Goal: Task Accomplishment & Management: Manage account settings

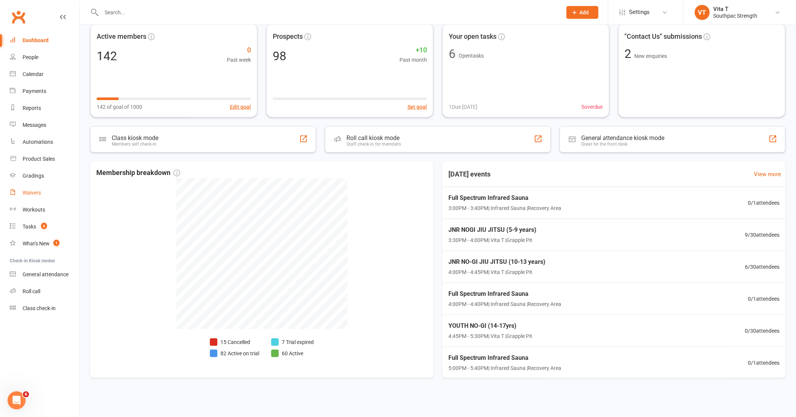
scroll to position [224, 0]
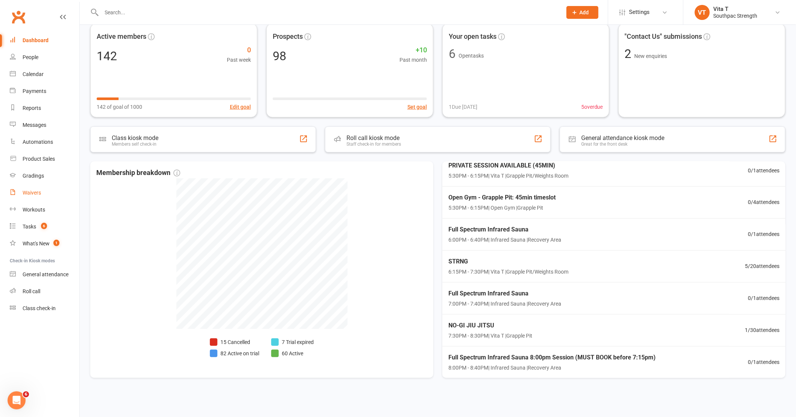
click at [32, 191] on div "Waivers" at bounding box center [32, 193] width 18 height 6
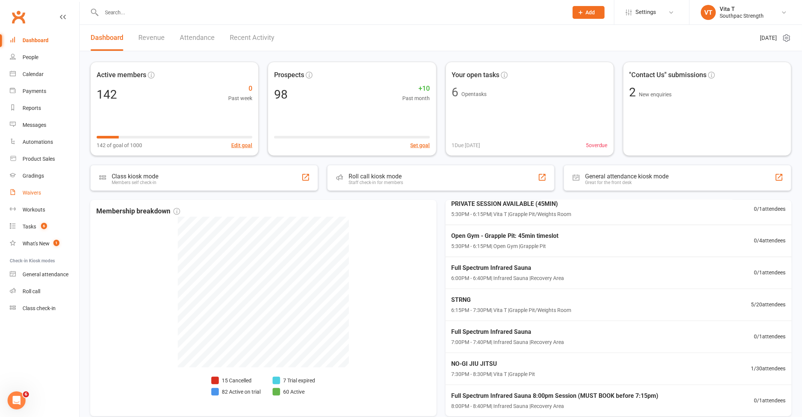
select select "100"
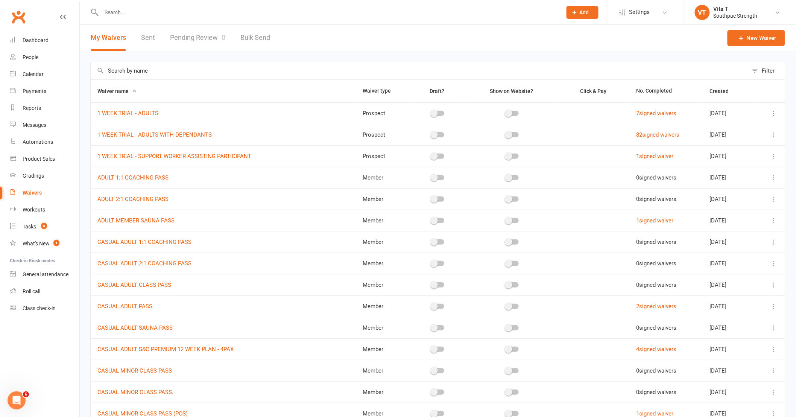
click at [166, 7] on input "text" at bounding box center [327, 12] width 457 height 11
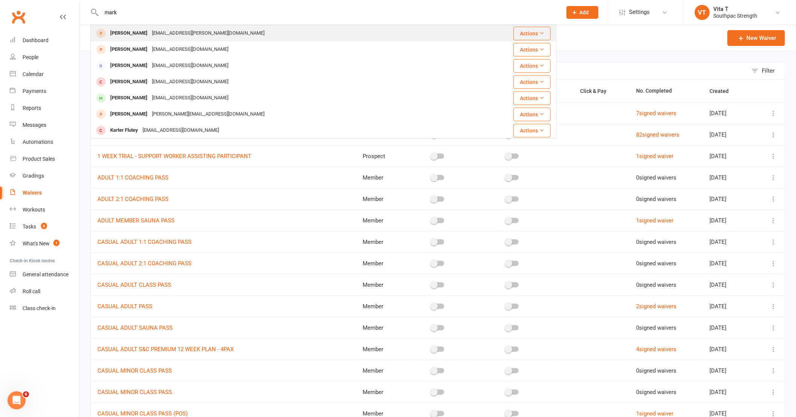
type input "mark"
click at [163, 31] on div "[EMAIL_ADDRESS][PERSON_NAME][DOMAIN_NAME]" at bounding box center [208, 33] width 117 height 11
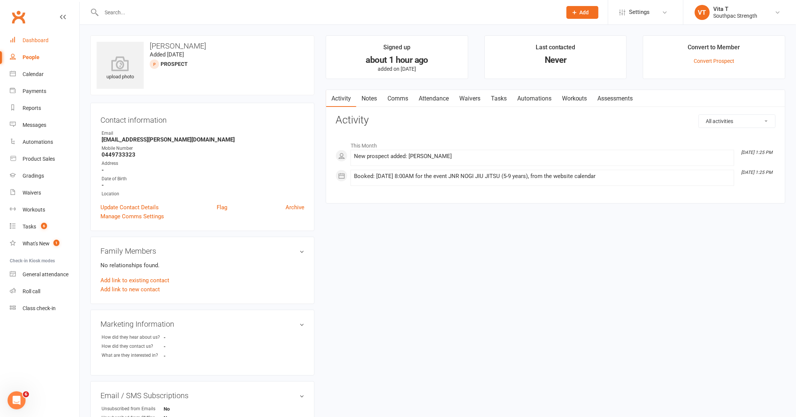
click at [41, 39] on div "Dashboard" at bounding box center [36, 40] width 26 height 6
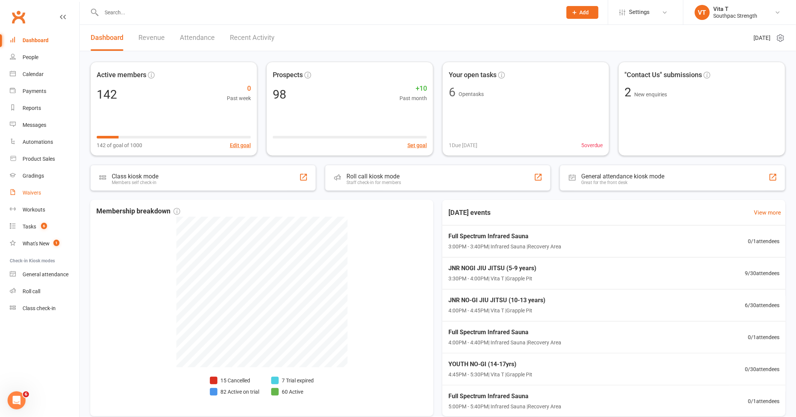
click at [29, 193] on div "Waivers" at bounding box center [32, 193] width 18 height 6
select select "100"
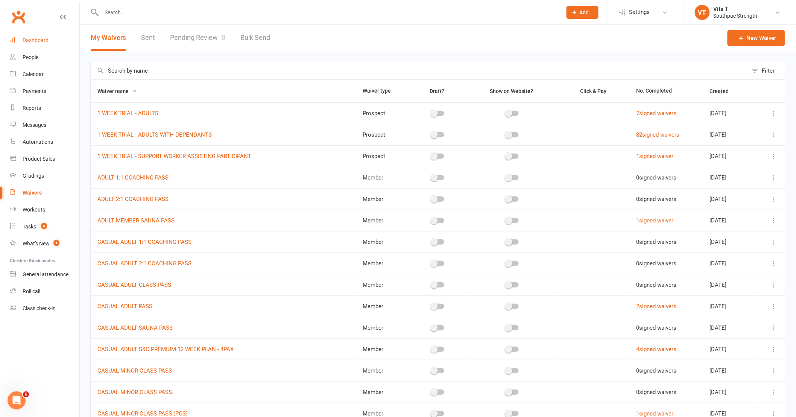
click at [47, 45] on link "Dashboard" at bounding box center [45, 40] width 70 height 17
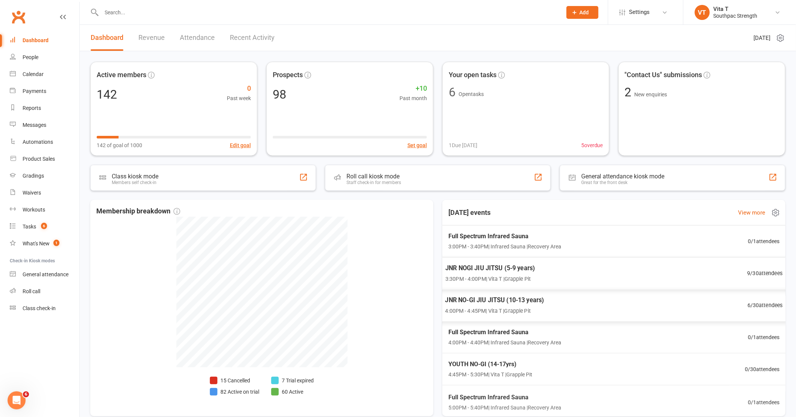
click at [675, 289] on div "JNR NO-GI JIU JITSU (10-13 years) 4:00PM - 4:45PM | Vita T | Grapple Pit 6 / 30…" at bounding box center [614, 305] width 356 height 33
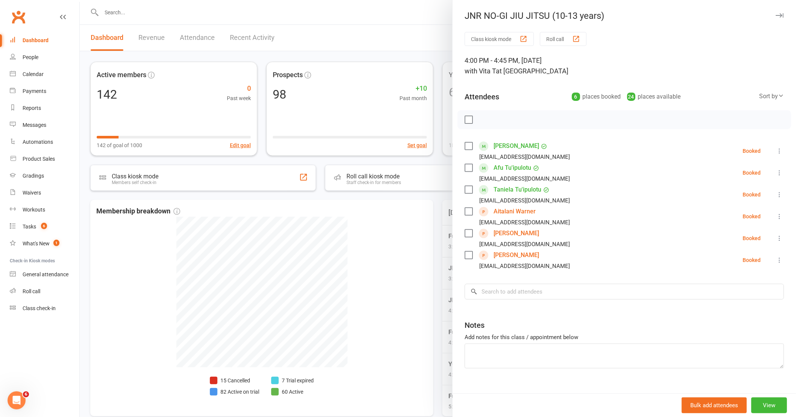
click at [435, 144] on div at bounding box center [438, 208] width 716 height 417
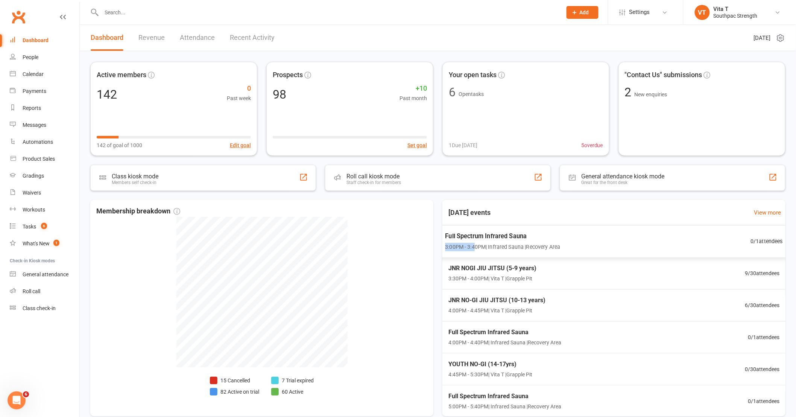
drag, startPoint x: 606, startPoint y: 238, endPoint x: 473, endPoint y: 256, distance: 134.4
click at [474, 256] on div "Full Spectrum Infrared Sauna 3:00PM - 3:40PM | Infrared Sauna | Recovery Area 0…" at bounding box center [614, 241] width 356 height 33
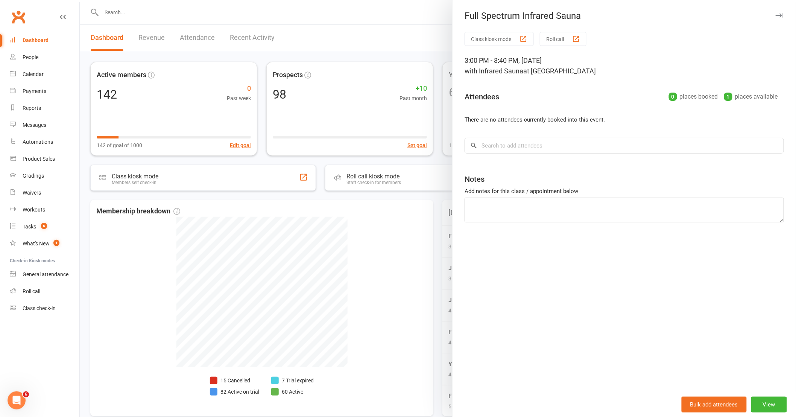
drag, startPoint x: 473, startPoint y: 256, endPoint x: 432, endPoint y: 273, distance: 43.5
click at [429, 273] on div at bounding box center [438, 208] width 716 height 417
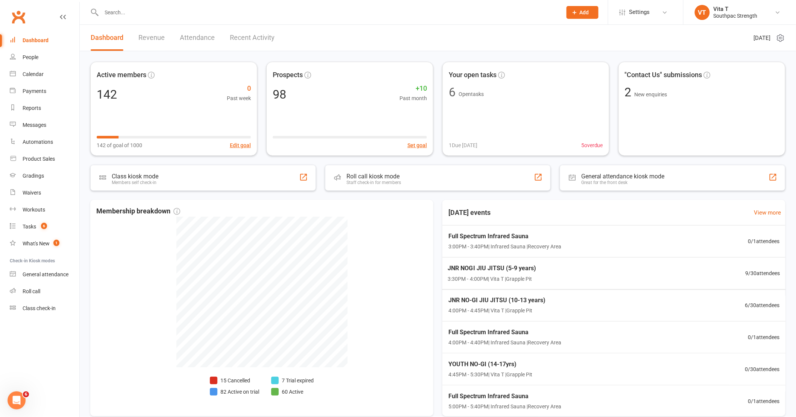
click at [461, 272] on span "JNR NOGI JIU JITSU (5-9 years)" at bounding box center [492, 268] width 88 height 10
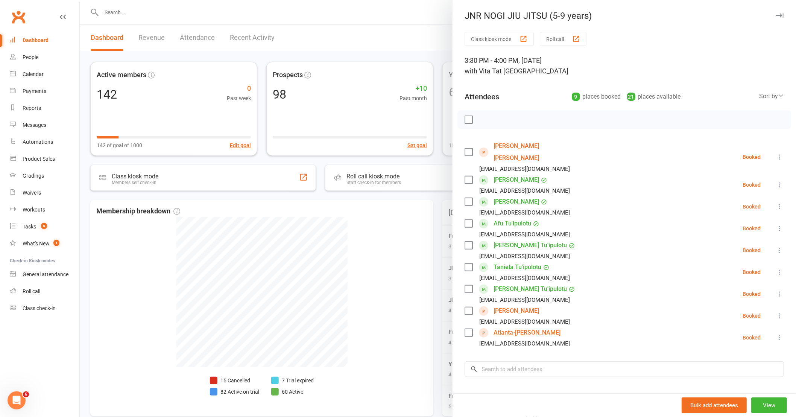
click at [528, 143] on link "[PERSON_NAME] [PERSON_NAME]" at bounding box center [536, 152] width 86 height 24
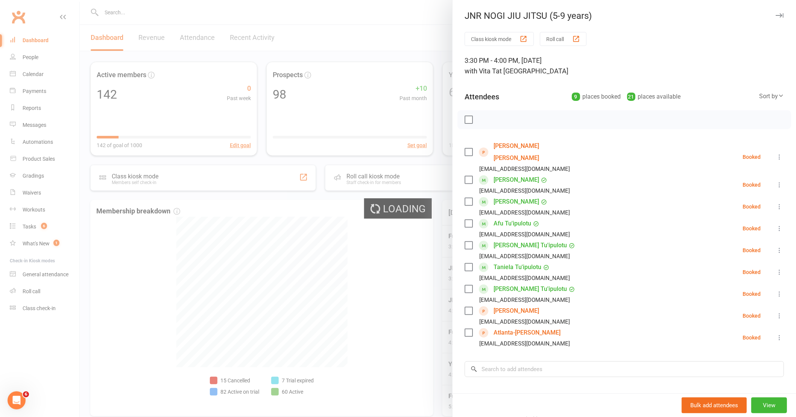
click at [520, 146] on link "[PERSON_NAME] [PERSON_NAME]" at bounding box center [536, 152] width 86 height 24
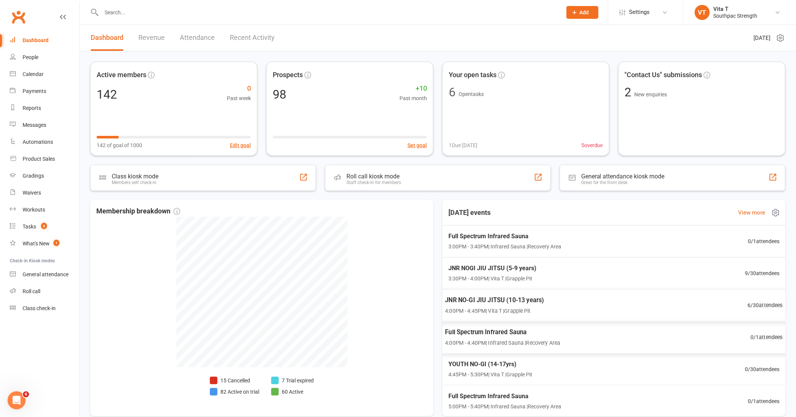
click at [669, 314] on div "JNR NO-GI JIU JITSU (10-13 years) 4:00PM - 4:45PM | Vita T | Grapple Pit 6 / 30…" at bounding box center [614, 305] width 356 height 33
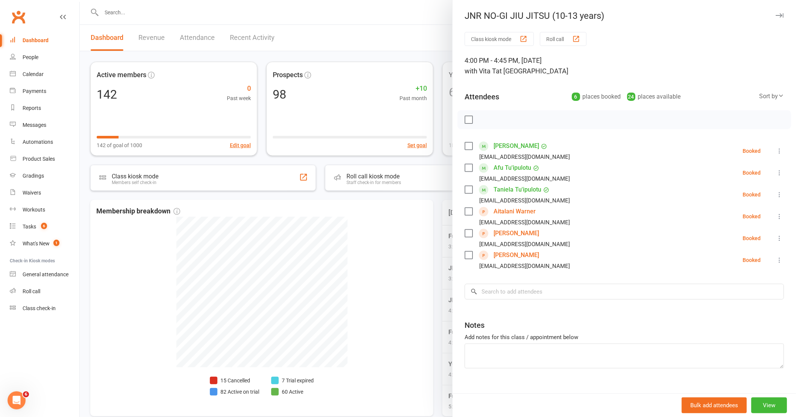
click at [436, 275] on div at bounding box center [438, 208] width 716 height 417
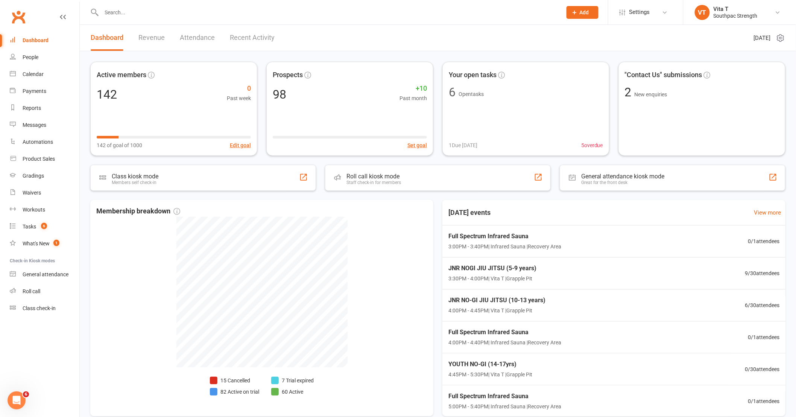
click at [436, 279] on div "Membership breakdown 15 Cancelled 82 Active on trial 7 Trial expired 60 Active …" at bounding box center [437, 308] width 695 height 216
click at [34, 44] on link "Dashboard" at bounding box center [45, 40] width 70 height 17
click at [609, 280] on div "JNR NOGI JIU JITSU (5-9 years) 3:30PM - 4:00PM | Vita T | Grapple Pit 9 / 30 at…" at bounding box center [614, 273] width 354 height 32
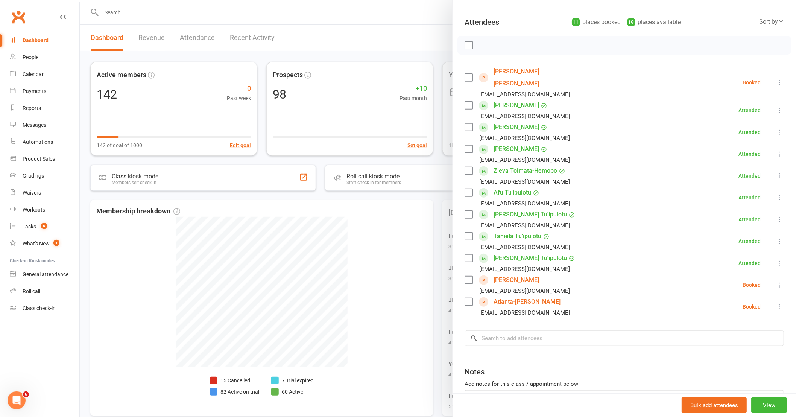
scroll to position [83, 0]
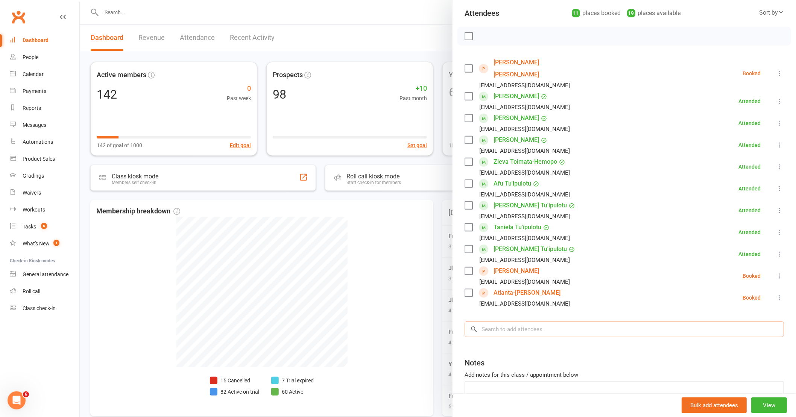
click at [549, 321] on input "search" at bounding box center [623, 329] width 319 height 16
type input "sofara"
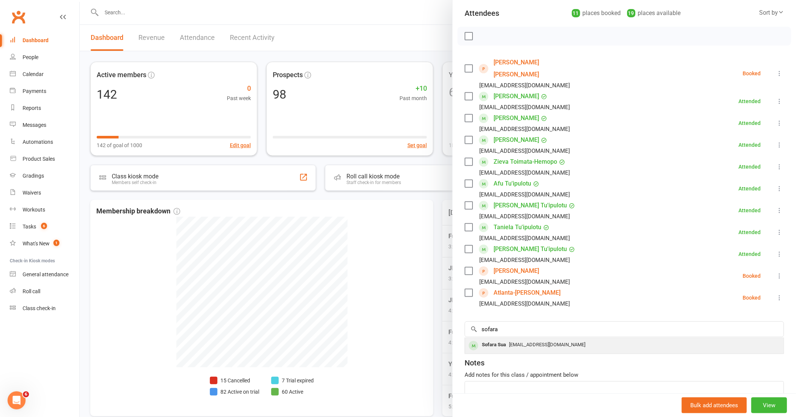
click at [543, 339] on div "[EMAIL_ADDRESS][DOMAIN_NAME]" at bounding box center [624, 344] width 313 height 11
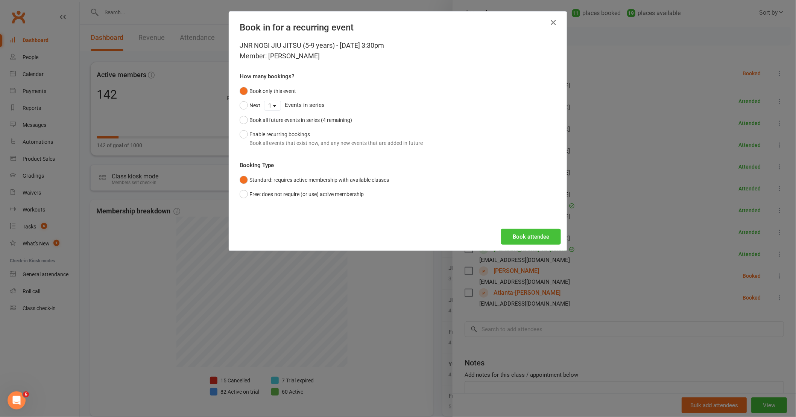
click at [536, 230] on button "Book attendee" at bounding box center [531, 237] width 60 height 16
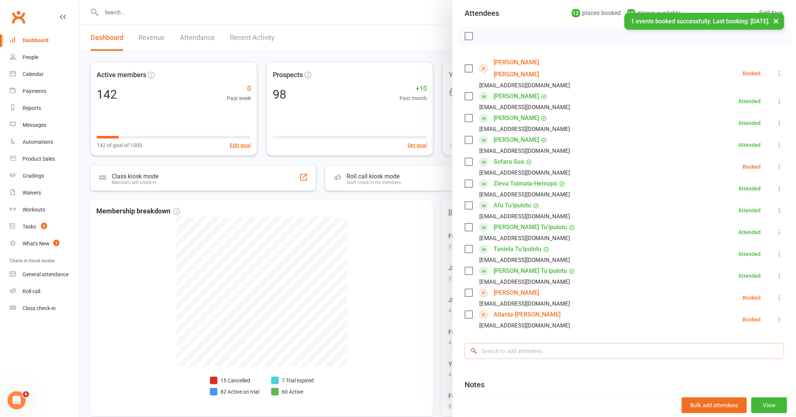
click at [544, 343] on input "search" at bounding box center [623, 351] width 319 height 16
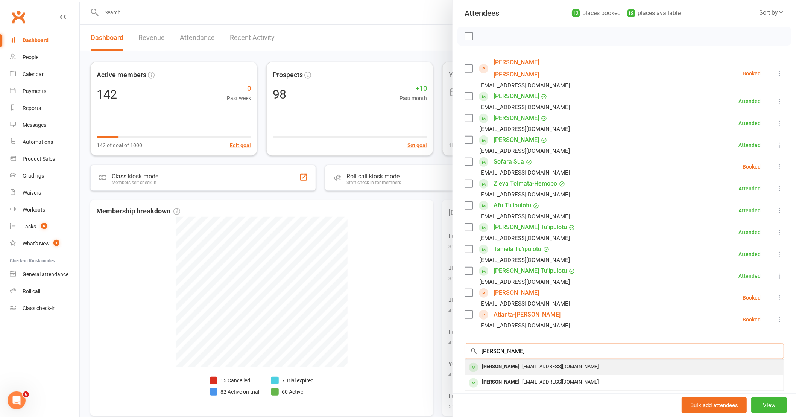
type input "[PERSON_NAME]"
click at [531, 361] on div "[EMAIL_ADDRESS][DOMAIN_NAME]" at bounding box center [624, 366] width 313 height 11
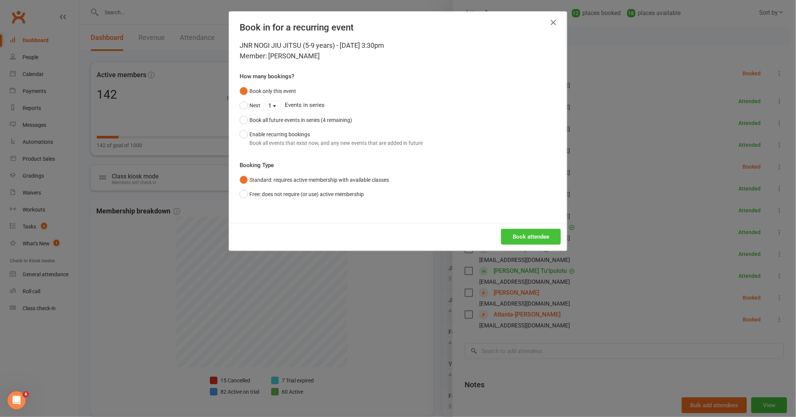
click at [524, 235] on button "Book attendee" at bounding box center [531, 237] width 60 height 16
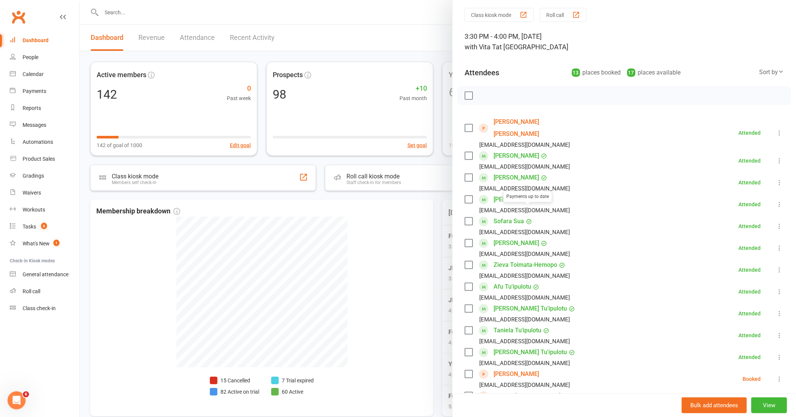
scroll to position [0, 0]
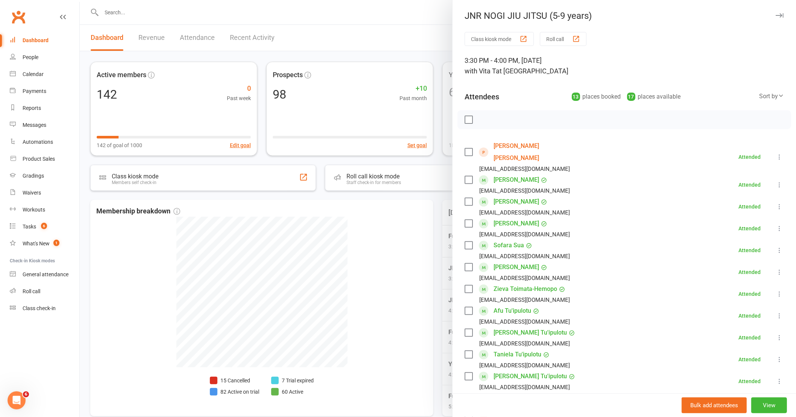
click at [414, 38] on div at bounding box center [438, 208] width 716 height 417
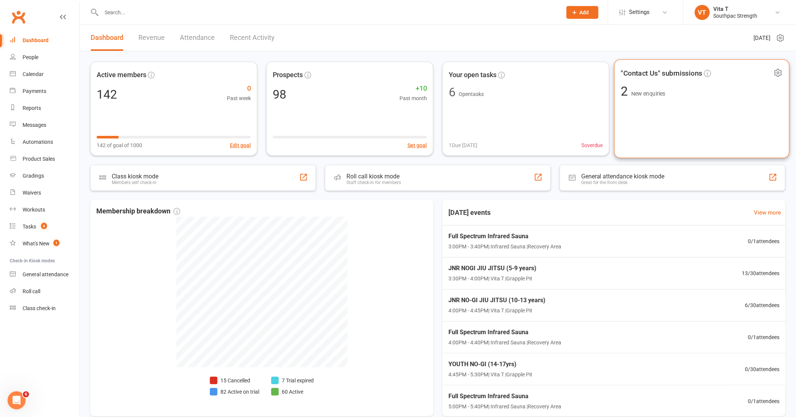
click at [700, 122] on div ""Contact Us" submissions 2 New enquiries" at bounding box center [701, 108] width 175 height 99
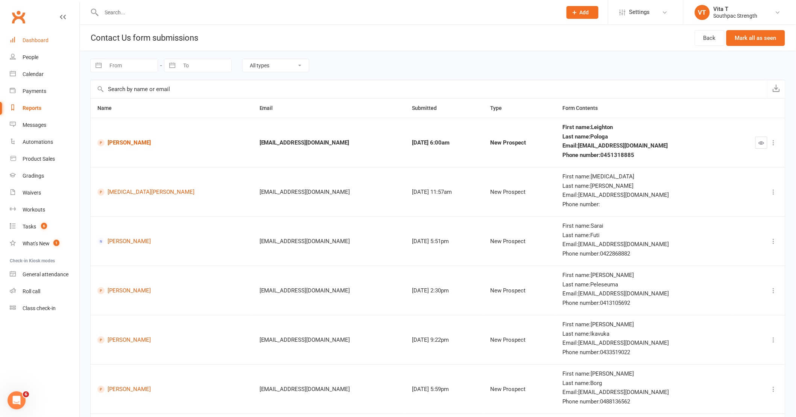
click at [30, 43] on div "Dashboard" at bounding box center [36, 40] width 26 height 6
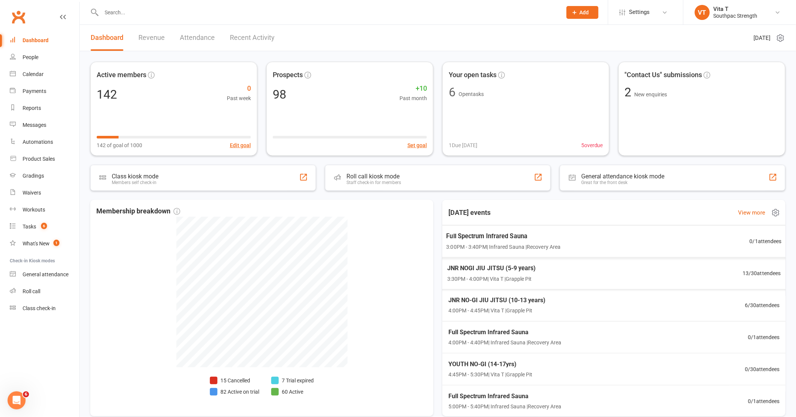
click at [590, 262] on div "JNR NOGI JIU JITSU (5-9 years) 3:30PM - 4:00PM | Vita T | Grapple Pit 13 / 30 a…" at bounding box center [614, 273] width 352 height 32
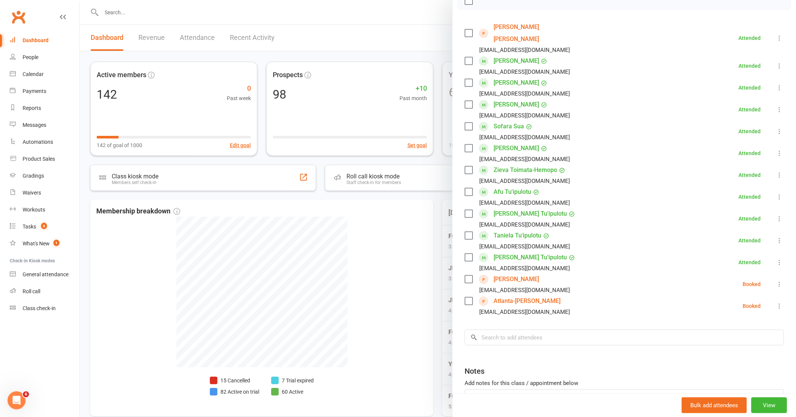
scroll to position [125, 0]
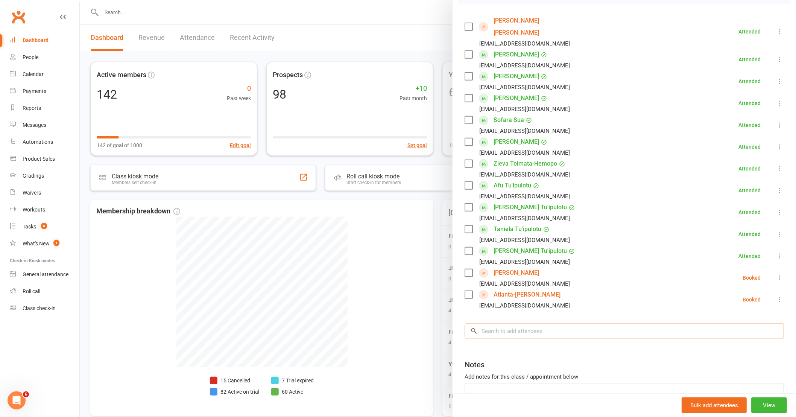
click at [543, 325] on input "search" at bounding box center [623, 331] width 319 height 16
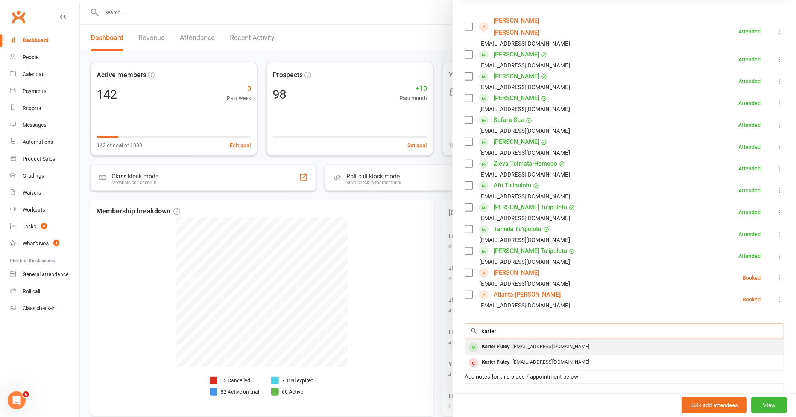
type input "karter"
click at [543, 343] on span "[EMAIL_ADDRESS][DOMAIN_NAME]" at bounding box center [551, 346] width 76 height 6
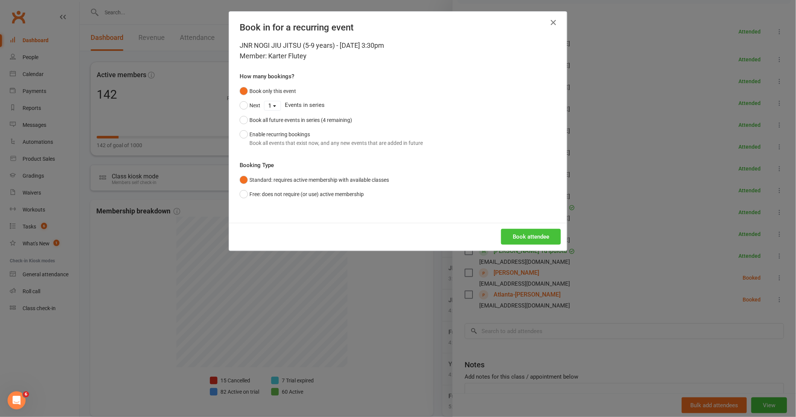
click at [535, 233] on button "Book attendee" at bounding box center [531, 237] width 60 height 16
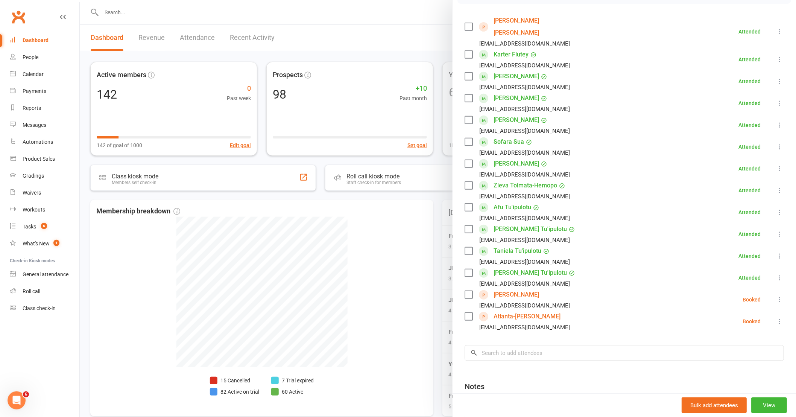
click at [170, 6] on div at bounding box center [438, 208] width 716 height 417
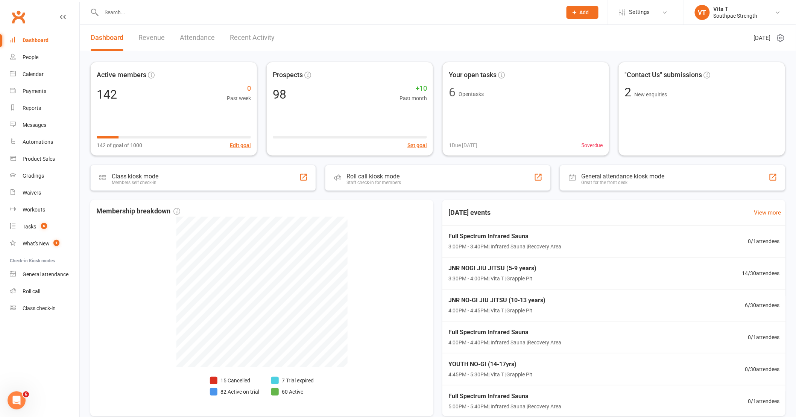
click at [163, 17] on input "text" at bounding box center [327, 12] width 457 height 11
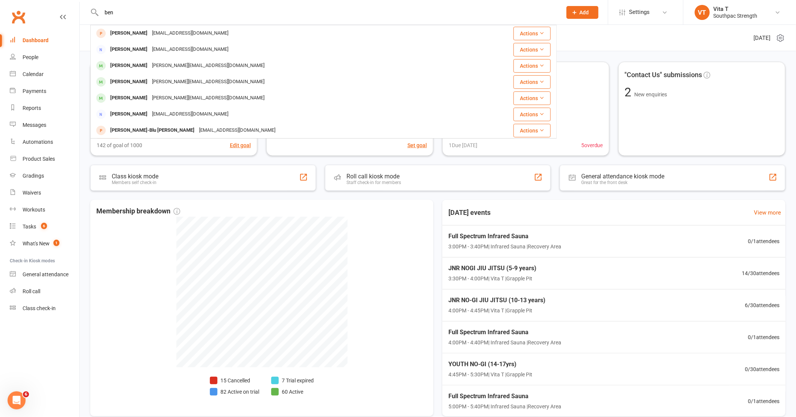
type input "ben"
click at [87, 226] on div "Includes all open tasks in Clubworx, that are currently assigned to you. Active…" at bounding box center [438, 242] width 716 height 383
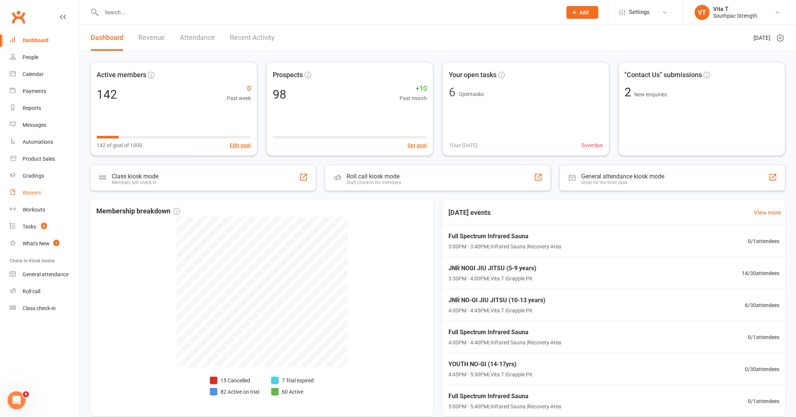
click at [28, 192] on div "Waivers" at bounding box center [32, 193] width 18 height 6
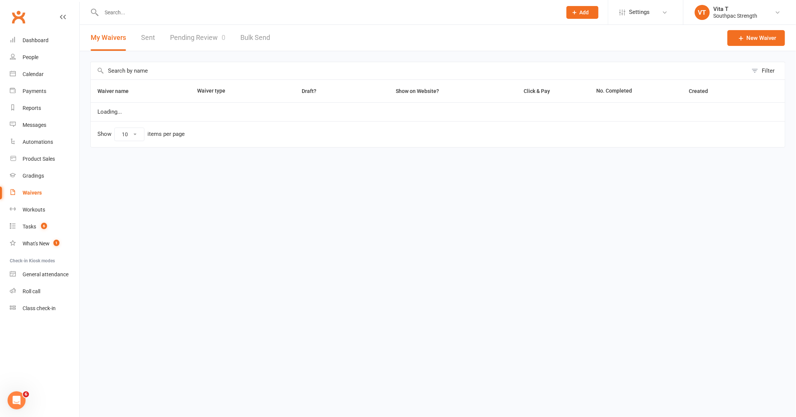
select select "100"
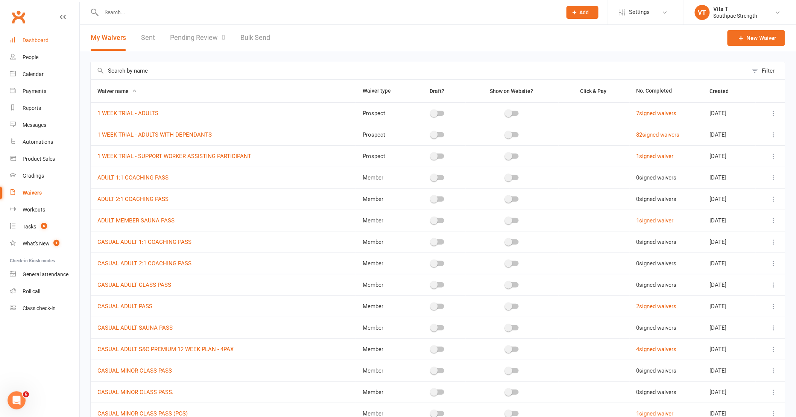
click at [31, 42] on div "Dashboard" at bounding box center [36, 40] width 26 height 6
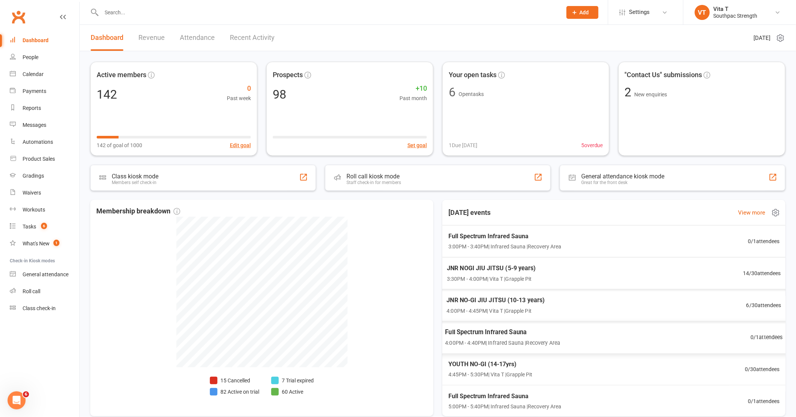
click at [539, 275] on div "JNR NOGI JIU JITSU (5-9 years) 3:30PM - 4:00PM | Vita T | Grapple Pit 14 / 30 a…" at bounding box center [614, 273] width 352 height 32
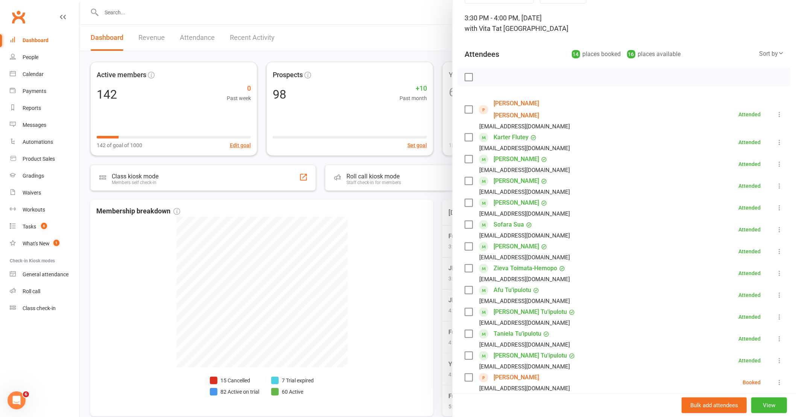
scroll to position [83, 0]
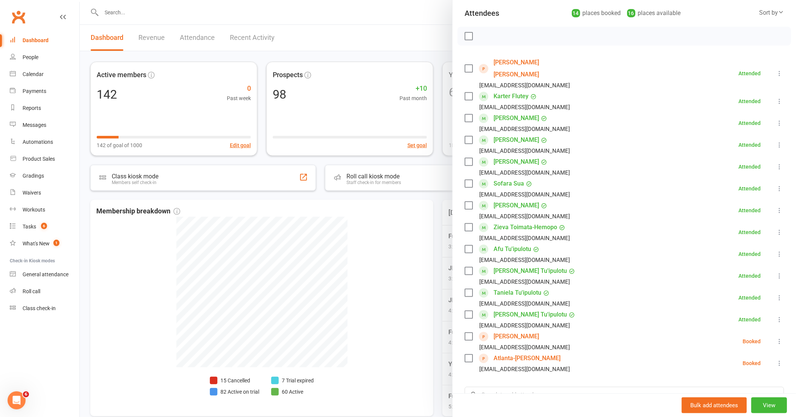
click at [375, 337] on div at bounding box center [438, 208] width 716 height 417
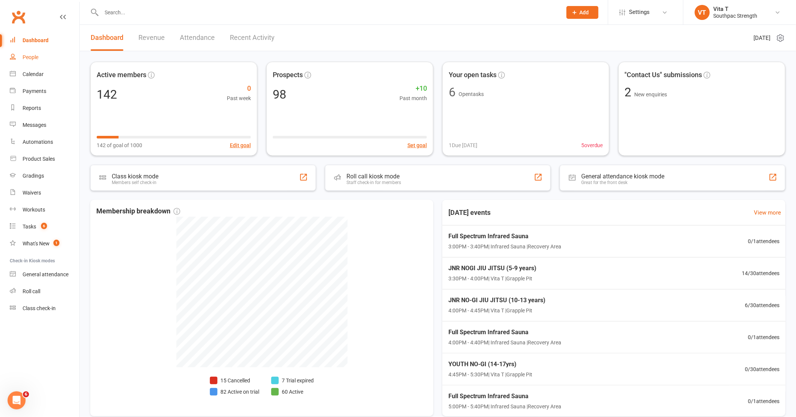
click at [29, 59] on div "People" at bounding box center [31, 57] width 16 height 6
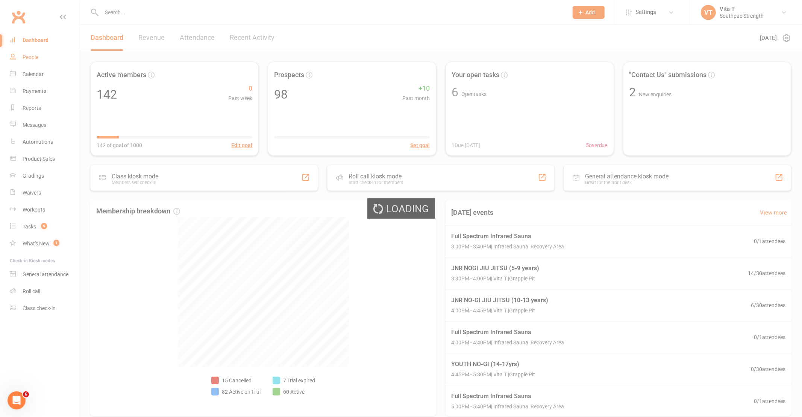
select select "100"
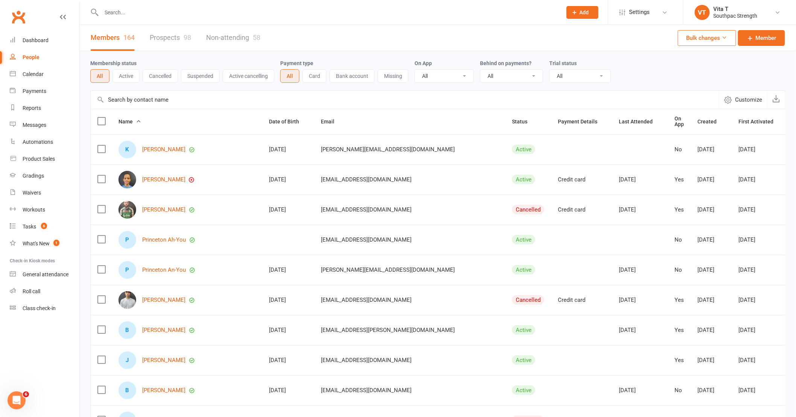
click at [170, 12] on input "text" at bounding box center [327, 12] width 457 height 11
click at [36, 41] on div "Dashboard" at bounding box center [36, 40] width 26 height 6
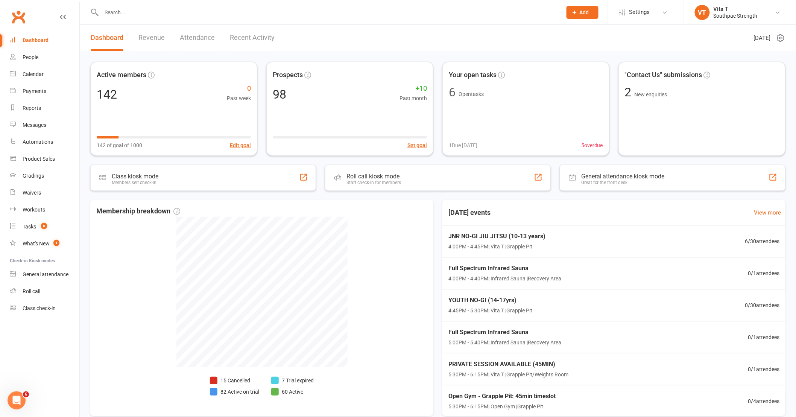
click at [243, 17] on div at bounding box center [323, 12] width 466 height 24
click at [240, 14] on input "text" at bounding box center [327, 12] width 457 height 11
click at [139, 21] on div at bounding box center [323, 12] width 466 height 24
click at [137, 14] on input "text" at bounding box center [327, 12] width 457 height 11
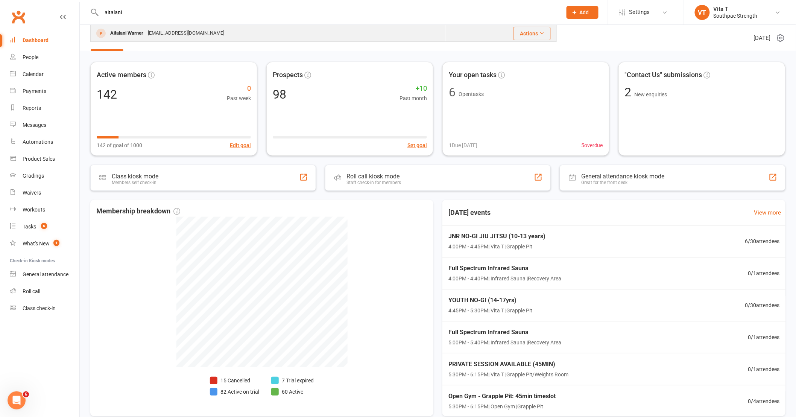
type input "aitalani"
click at [133, 32] on div "Aitalani Warner" at bounding box center [127, 33] width 38 height 11
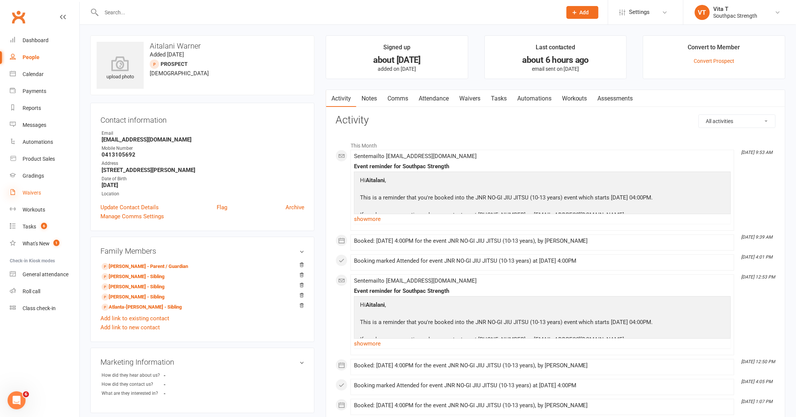
click at [15, 192] on icon at bounding box center [13, 192] width 6 height 6
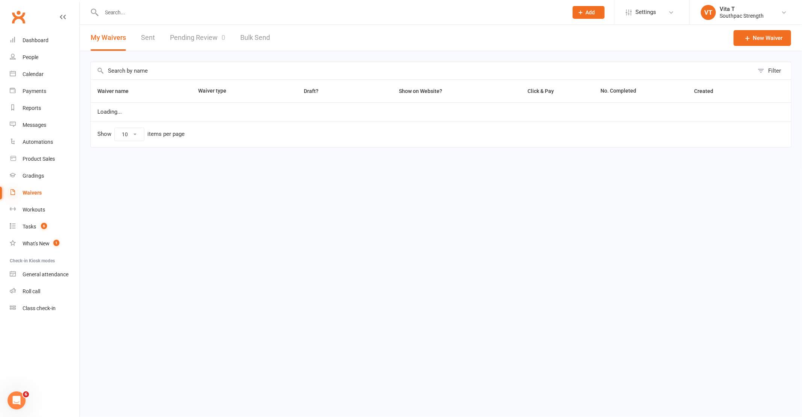
select select "100"
